Goal: Task Accomplishment & Management: Manage account settings

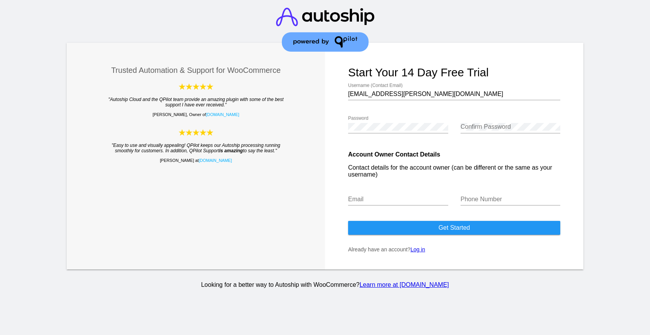
click at [420, 252] on link "Log in" at bounding box center [418, 249] width 15 height 6
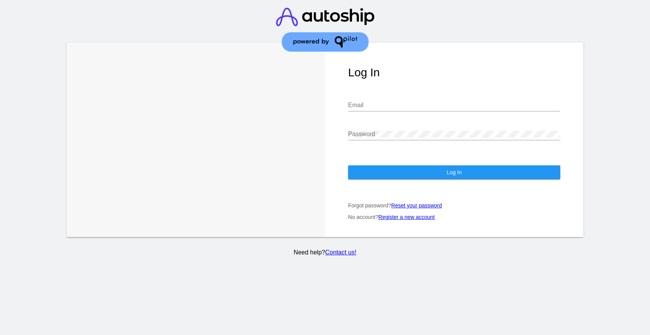
type input "[EMAIL_ADDRESS][PERSON_NAME][DOMAIN_NAME]"
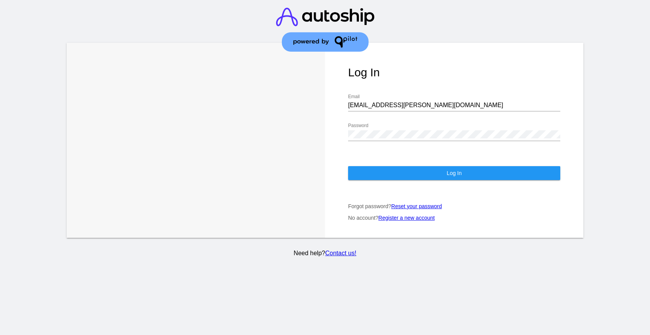
click at [407, 180] on button "Log In" at bounding box center [454, 173] width 212 height 14
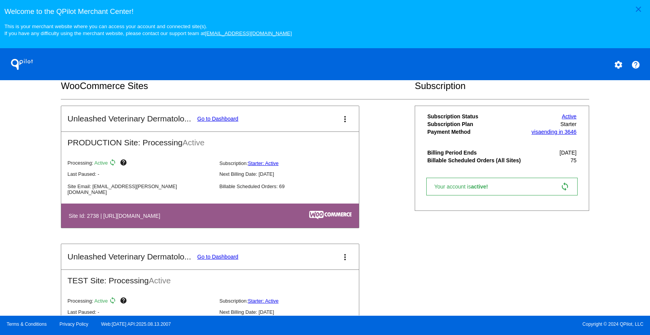
scroll to position [252, 0]
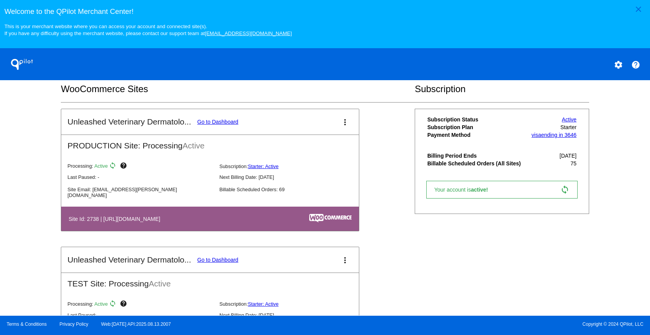
click at [212, 125] on link "Go to Dashboard" at bounding box center [217, 122] width 41 height 6
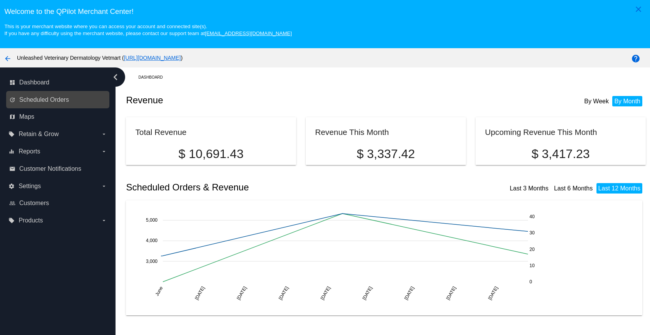
click at [52, 105] on link "update Scheduled Orders" at bounding box center [58, 100] width 98 height 12
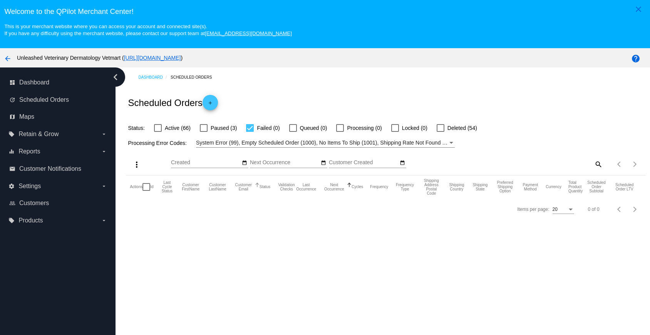
scroll to position [50, 0]
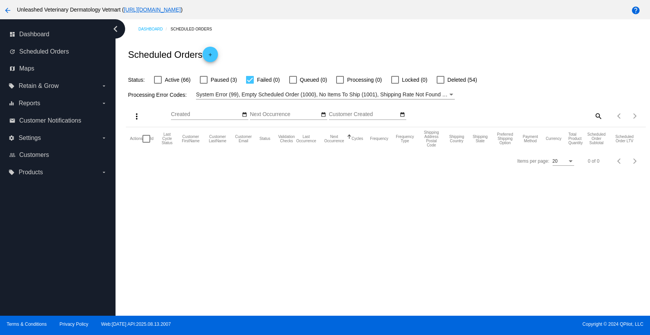
click at [252, 82] on div at bounding box center [250, 80] width 8 height 8
click at [250, 84] on input "Failed (0)" at bounding box center [250, 84] width 0 height 0
checkbox input "false"
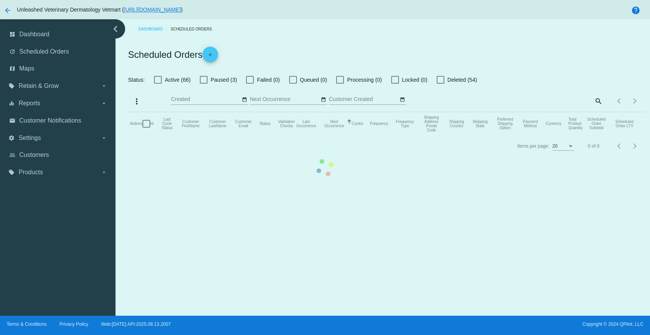
click at [202, 81] on app-dashboard-scheduled-orders "Scheduled Orders add Status: Active (66) Paused (3) Failed (0) Queued (0) Proce…" at bounding box center [386, 98] width 520 height 118
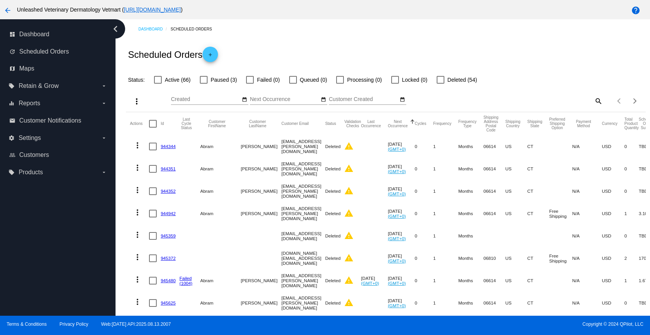
click at [202, 81] on div at bounding box center [204, 80] width 8 height 8
click at [203, 84] on input "Paused (3)" at bounding box center [203, 84] width 0 height 0
checkbox input "true"
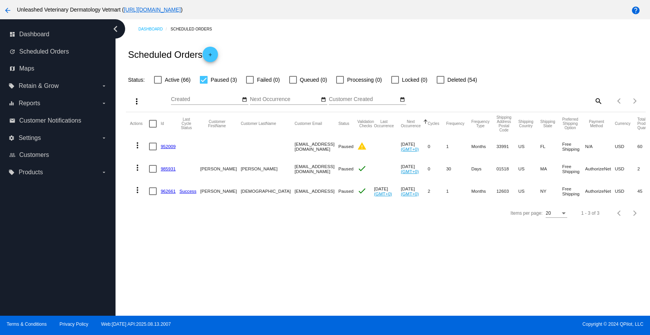
click at [167, 171] on link "985931" at bounding box center [168, 168] width 15 height 5
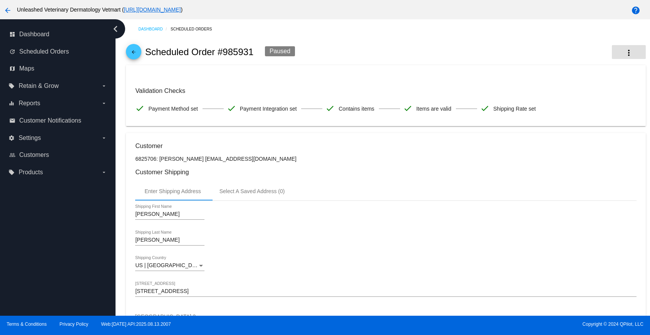
click at [625, 55] on mat-icon "more_vert" at bounding box center [629, 52] width 9 height 9
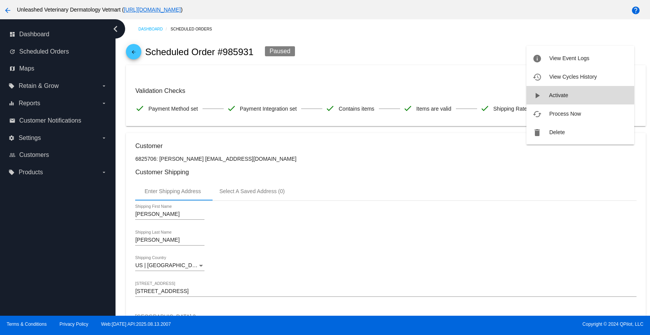
click at [577, 94] on button "play_arrow Activate" at bounding box center [581, 95] width 108 height 18
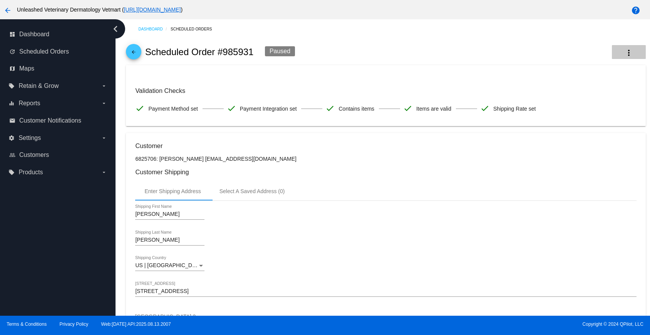
click at [624, 47] on button "more_vert" at bounding box center [629, 52] width 34 height 14
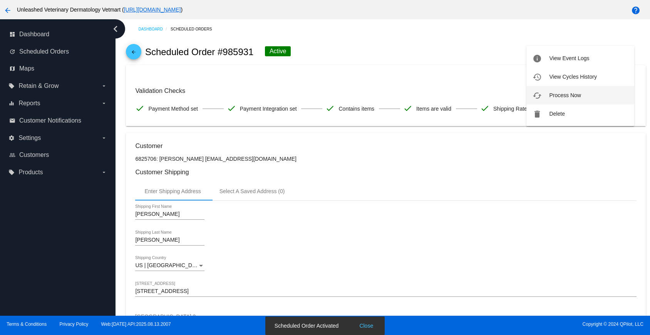
click at [571, 97] on span "Process Now" at bounding box center [566, 95] width 32 height 6
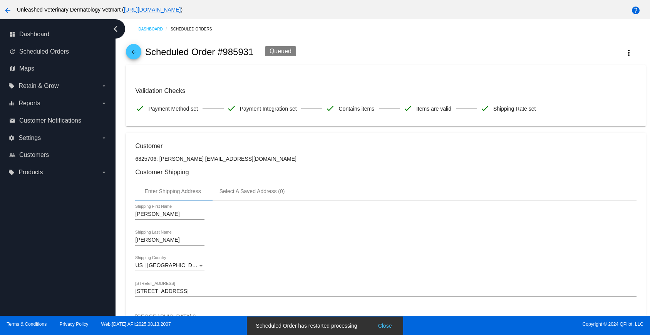
click at [136, 55] on mat-icon "arrow_back" at bounding box center [133, 53] width 9 height 9
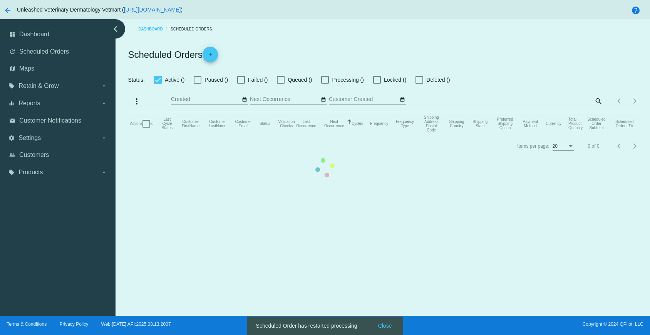
checkbox input "false"
checkbox input "true"
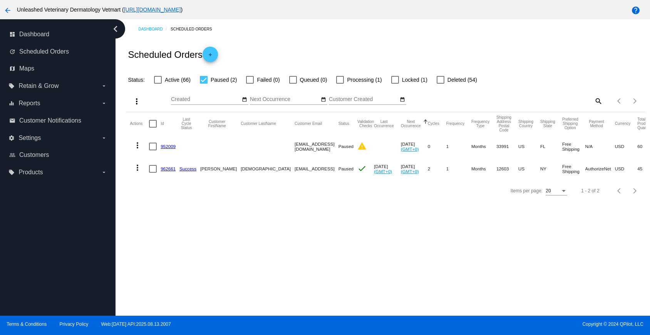
click at [170, 171] on link "962661" at bounding box center [168, 168] width 15 height 5
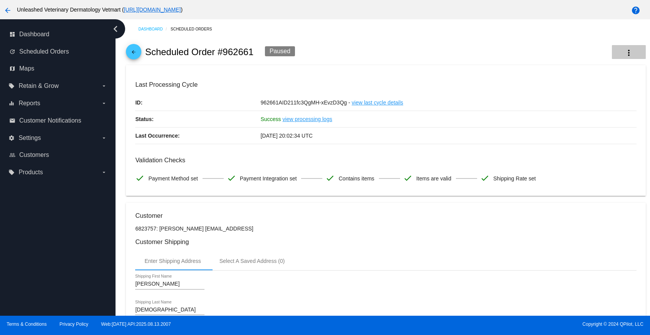
click at [625, 57] on mat-icon "more_vert" at bounding box center [629, 52] width 9 height 9
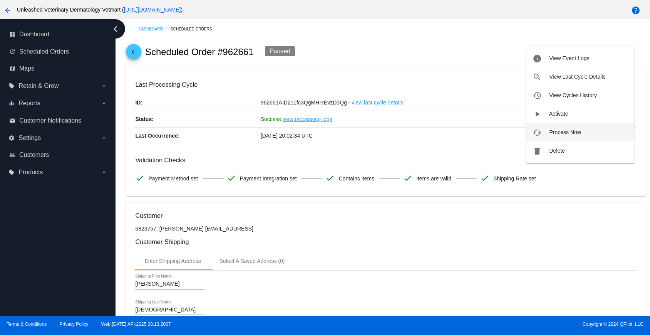
click at [577, 133] on span "Process Now" at bounding box center [566, 132] width 32 height 6
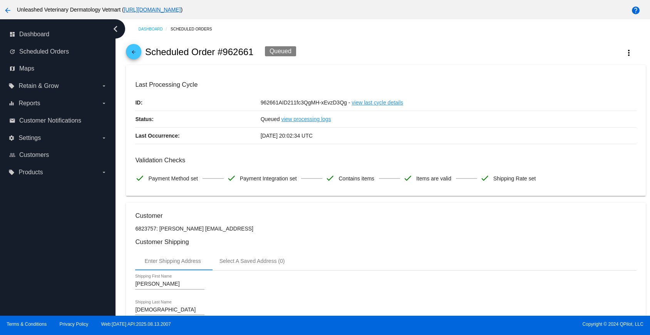
click at [137, 56] on mat-icon "arrow_back" at bounding box center [133, 53] width 9 height 9
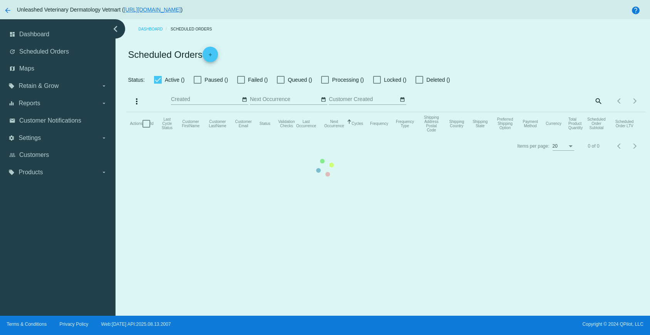
checkbox input "false"
checkbox input "true"
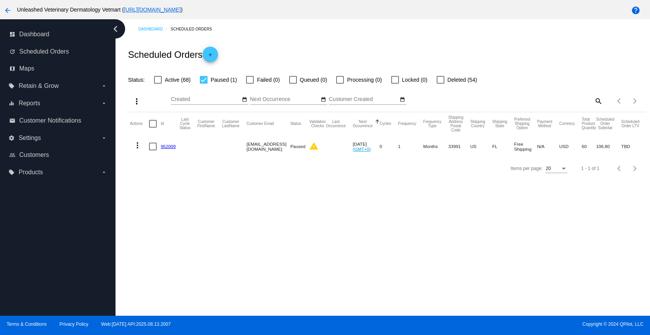
click at [170, 149] on link "952009" at bounding box center [168, 146] width 15 height 5
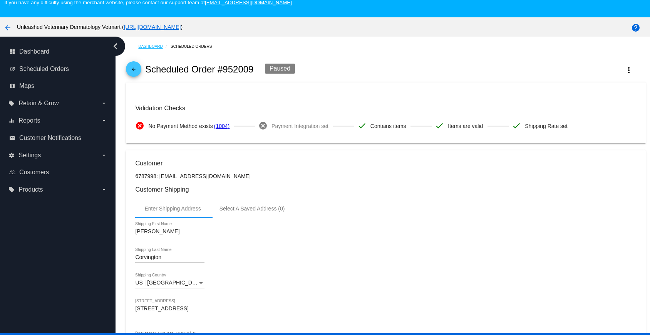
scroll to position [27, 0]
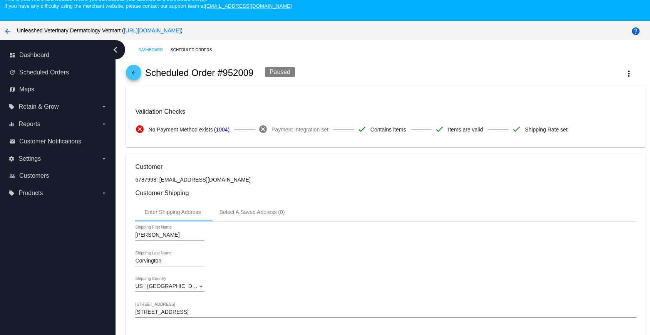
click at [135, 77] on mat-icon "arrow_back" at bounding box center [133, 74] width 9 height 9
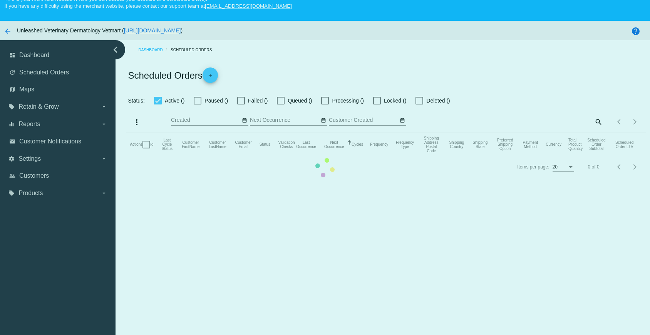
checkbox input "false"
checkbox input "true"
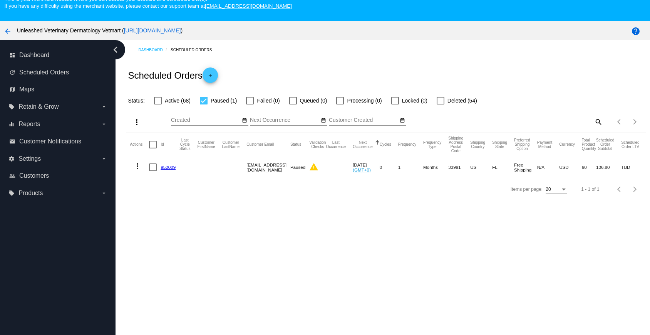
drag, startPoint x: 226, startPoint y: 182, endPoint x: 187, endPoint y: 176, distance: 39.3
click at [193, 176] on mat-row "more_vert 952009 [EMAIL_ADDRESS][DOMAIN_NAME] Paused warning [DATE] (GMT+0) 0 1…" at bounding box center [388, 167] width 517 height 22
click at [171, 170] on link "952009" at bounding box center [168, 167] width 15 height 5
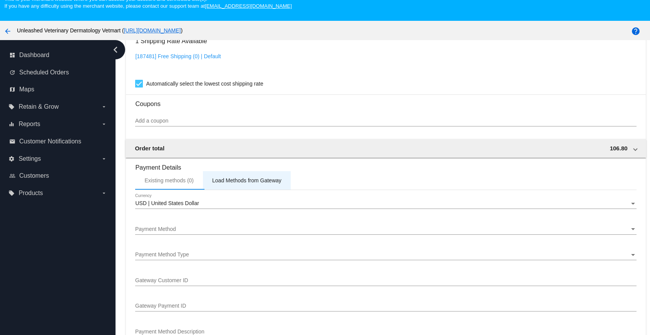
click at [238, 183] on div "Load Methods from Gateway" at bounding box center [246, 180] width 69 height 6
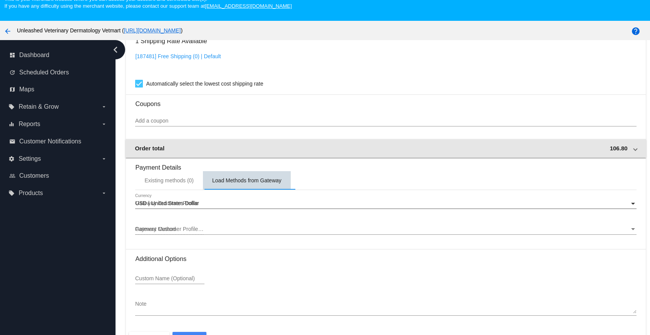
scroll to position [545, 0]
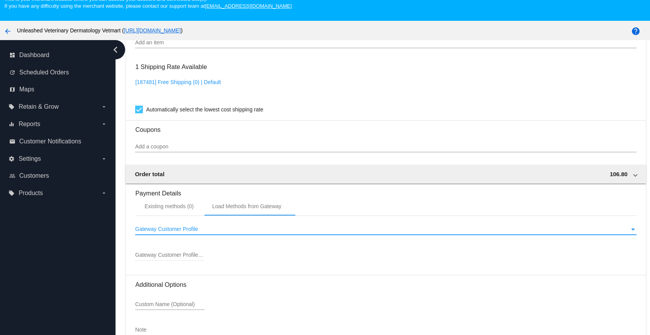
click at [208, 232] on div "Gateway Customer Profile" at bounding box center [382, 229] width 494 height 6
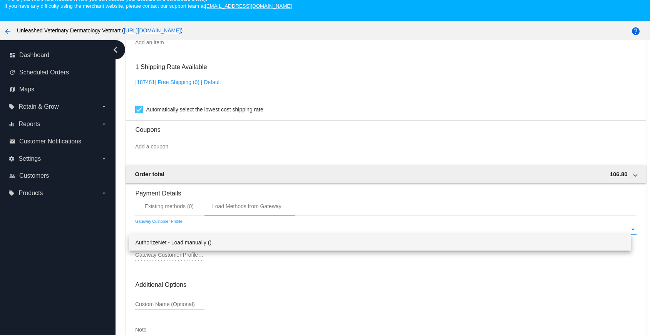
click at [208, 245] on span "AuthorizeNet - Load manually ()" at bounding box center [380, 242] width 490 height 16
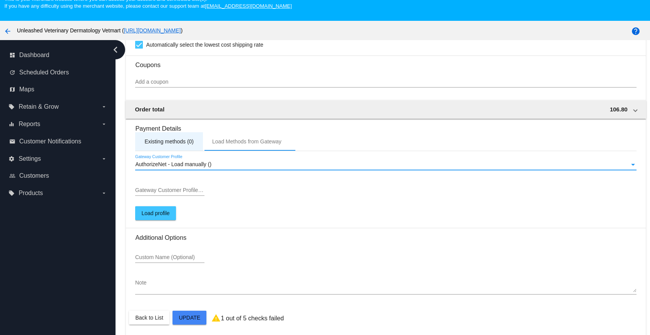
click at [182, 139] on div "Existing methods (0)" at bounding box center [169, 141] width 68 height 18
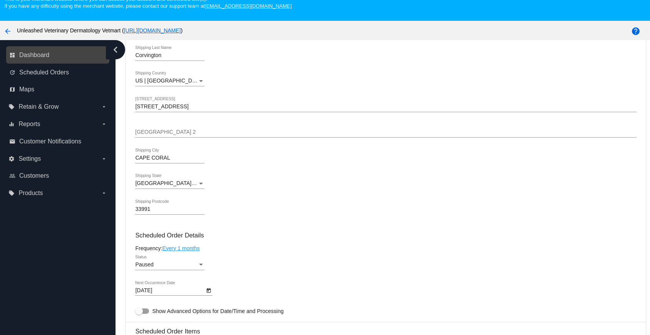
click at [44, 61] on link "dashboard Dashboard" at bounding box center [58, 55] width 98 height 12
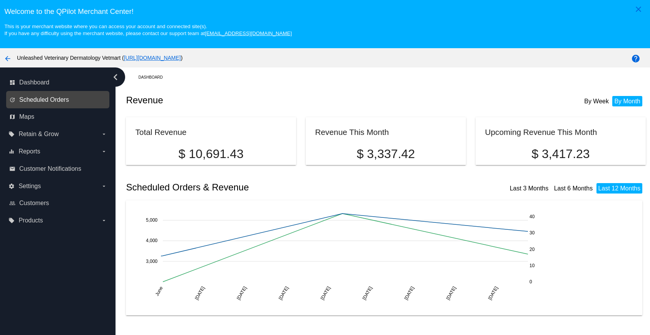
click at [57, 102] on span "Scheduled Orders" at bounding box center [44, 99] width 50 height 7
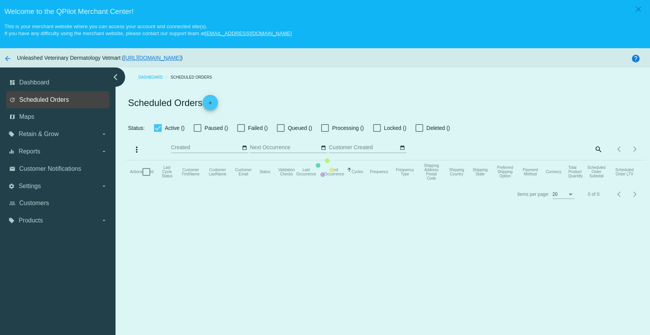
checkbox input "false"
checkbox input "true"
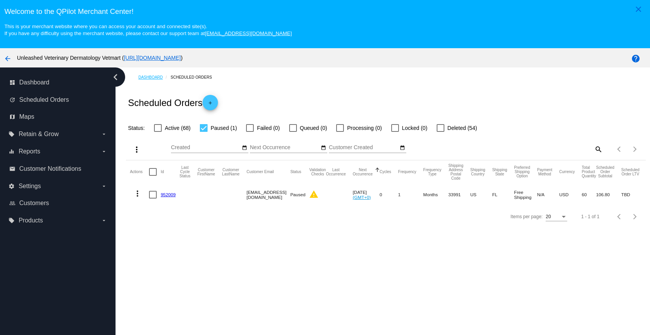
click at [149, 79] on link "Dashboard" at bounding box center [154, 77] width 32 height 12
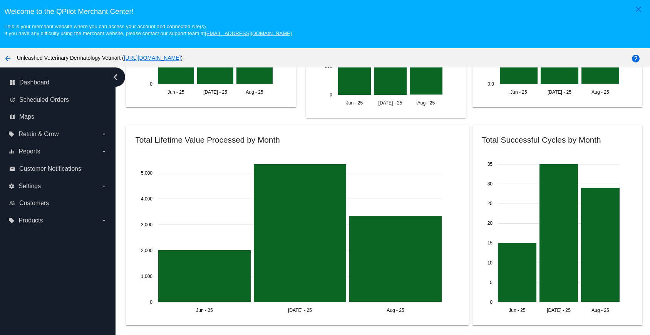
scroll to position [1232, 0]
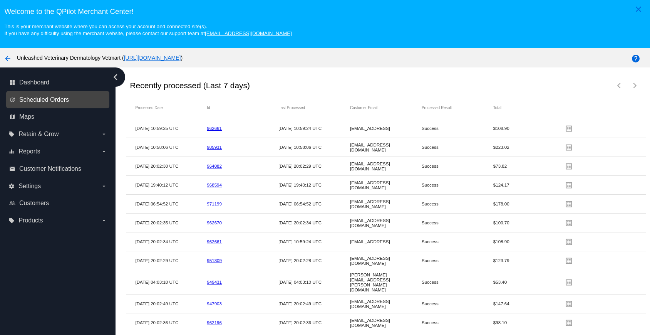
click at [45, 100] on span "Scheduled Orders" at bounding box center [44, 99] width 50 height 7
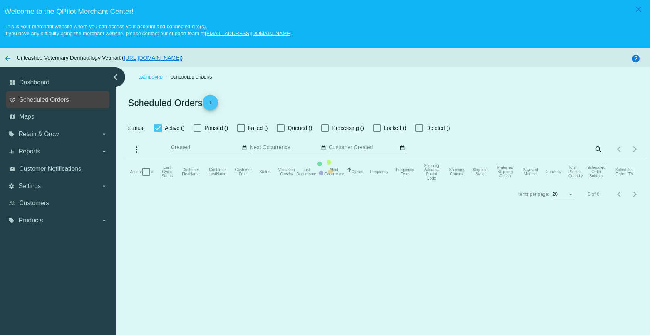
checkbox input "false"
checkbox input "true"
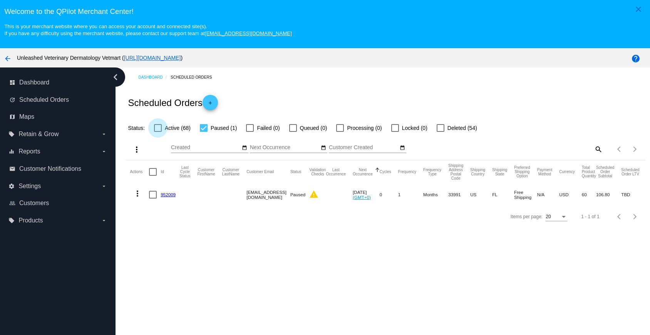
click at [162, 131] on div at bounding box center [158, 128] width 8 height 8
click at [158, 132] on input "Active (68)" at bounding box center [158, 132] width 0 height 0
checkbox input "true"
click at [203, 132] on div at bounding box center [204, 128] width 8 height 8
click at [203, 132] on input "Paused (1)" at bounding box center [203, 132] width 0 height 0
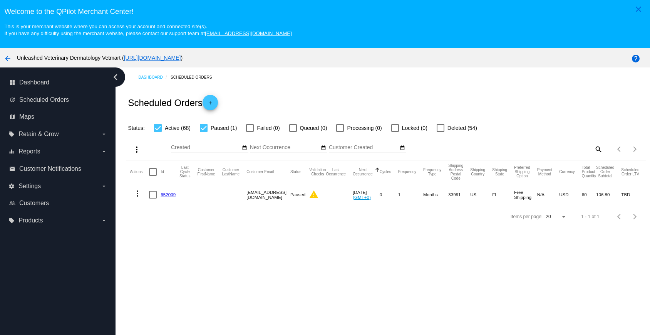
checkbox input "false"
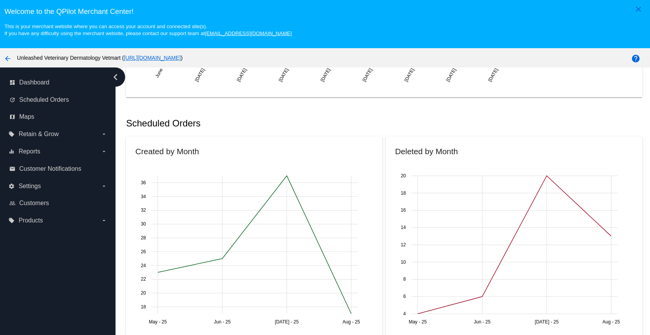
scroll to position [270, 0]
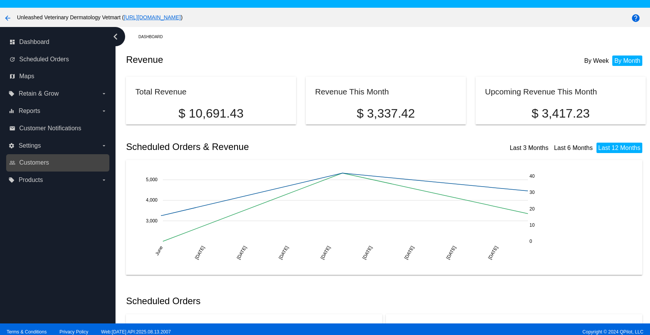
scroll to position [50, 0]
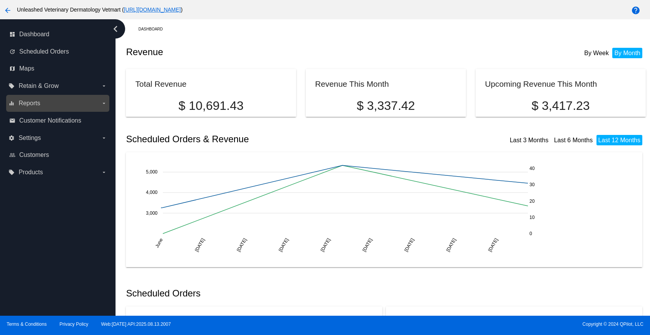
click at [55, 104] on label "equalizer Reports arrow_drop_down" at bounding box center [57, 103] width 98 height 12
click at [0, 0] on input "equalizer Reports arrow_drop_down" at bounding box center [0, 0] width 0 height 0
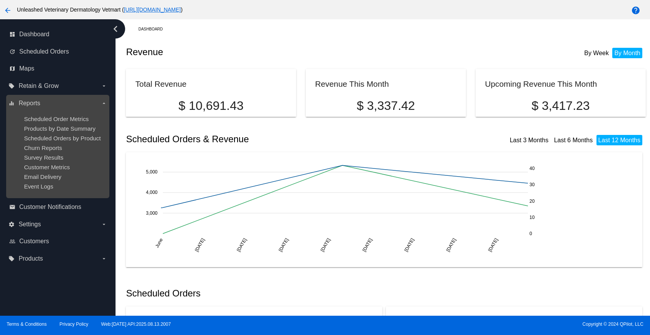
click at [55, 104] on label "equalizer Reports arrow_drop_down" at bounding box center [57, 103] width 98 height 12
click at [0, 0] on input "equalizer Reports arrow_drop_down" at bounding box center [0, 0] width 0 height 0
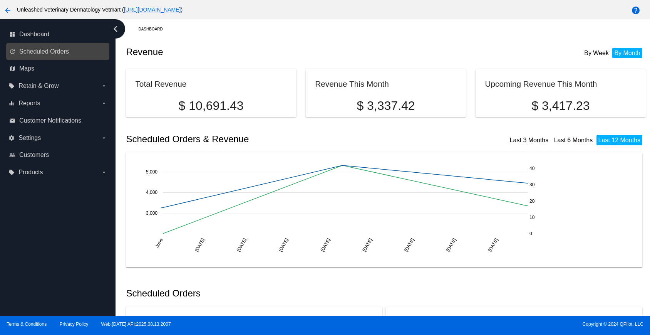
click at [50, 48] on link "update Scheduled Orders" at bounding box center [58, 51] width 98 height 12
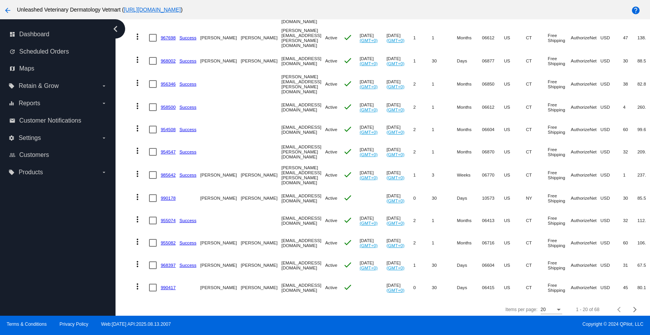
scroll to position [295, 0]
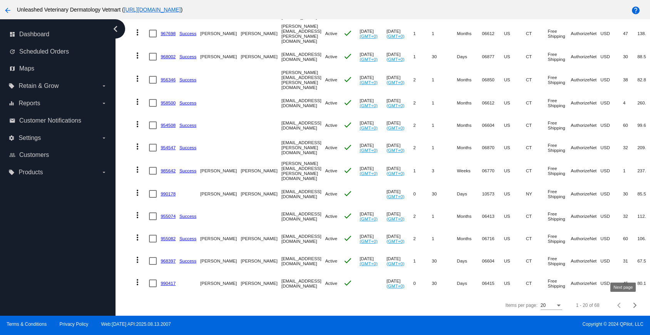
click at [628, 306] on span "Next page" at bounding box center [635, 305] width 15 height 4
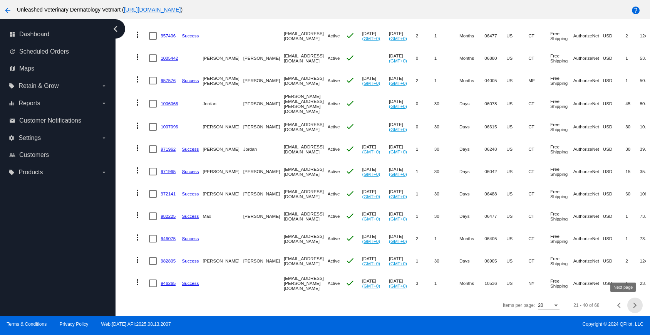
click at [628, 306] on span "Next page" at bounding box center [635, 305] width 15 height 4
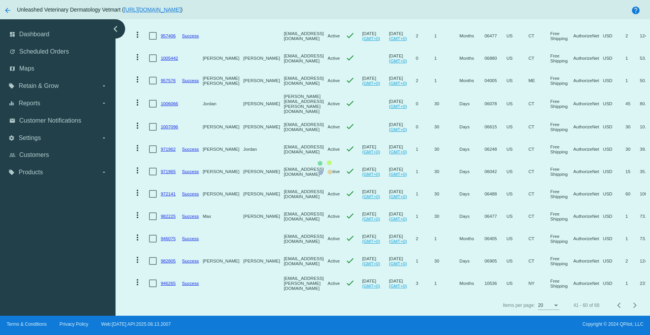
click at [621, 304] on app-dashboard-scheduled-orders "Scheduled Orders add Status: Active (68) Paused (1) Failed (0) Queued (0) Proce…" at bounding box center [386, 32] width 520 height 568
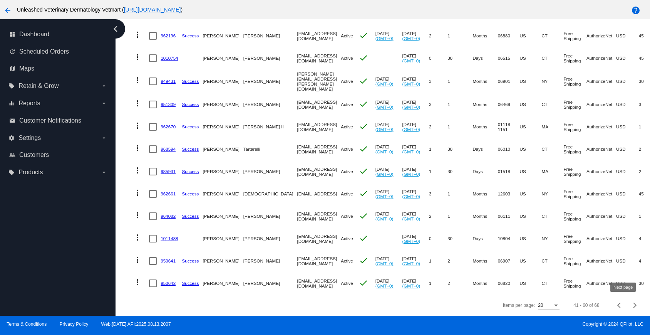
click at [632, 304] on div "Next page" at bounding box center [634, 305] width 5 height 5
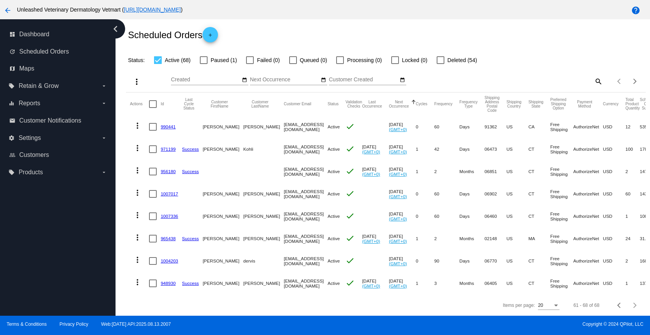
scroll to position [0, 0]
